Goal: Check status

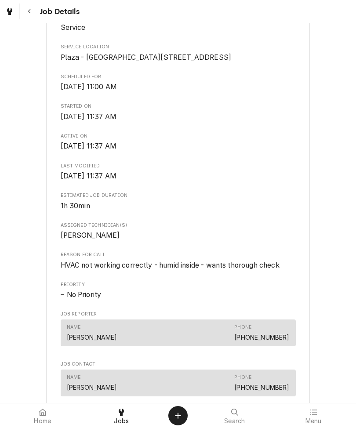
scroll to position [204, 0]
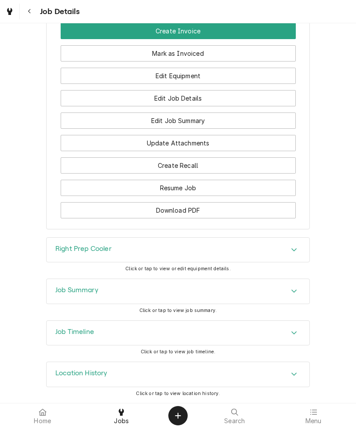
scroll to position [699, 0]
click at [182, 313] on div "Click or tap to view job summary." at bounding box center [177, 310] width 77 height 7
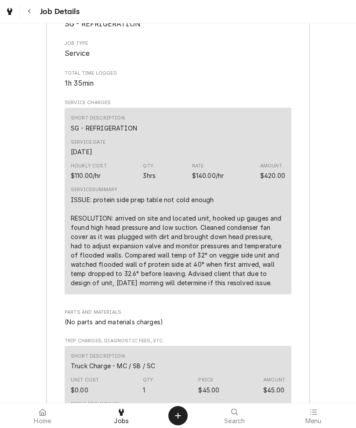
scroll to position [1012, 0]
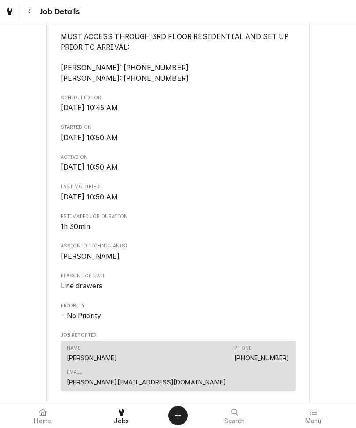
scroll to position [293, 0]
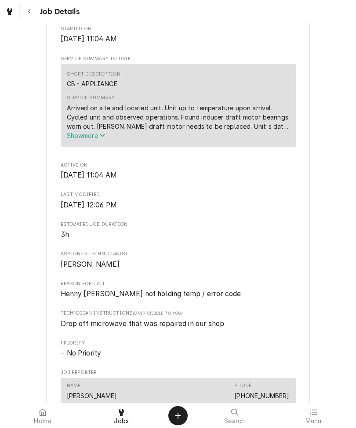
scroll to position [280, 0]
click at [91, 130] on div "Arrived on site and located unit. Unit up to temperature upon arrival. Cycled u…" at bounding box center [178, 117] width 223 height 28
click at [89, 139] on span "Show more" at bounding box center [86, 134] width 39 height 7
